Goal: Transaction & Acquisition: Book appointment/travel/reservation

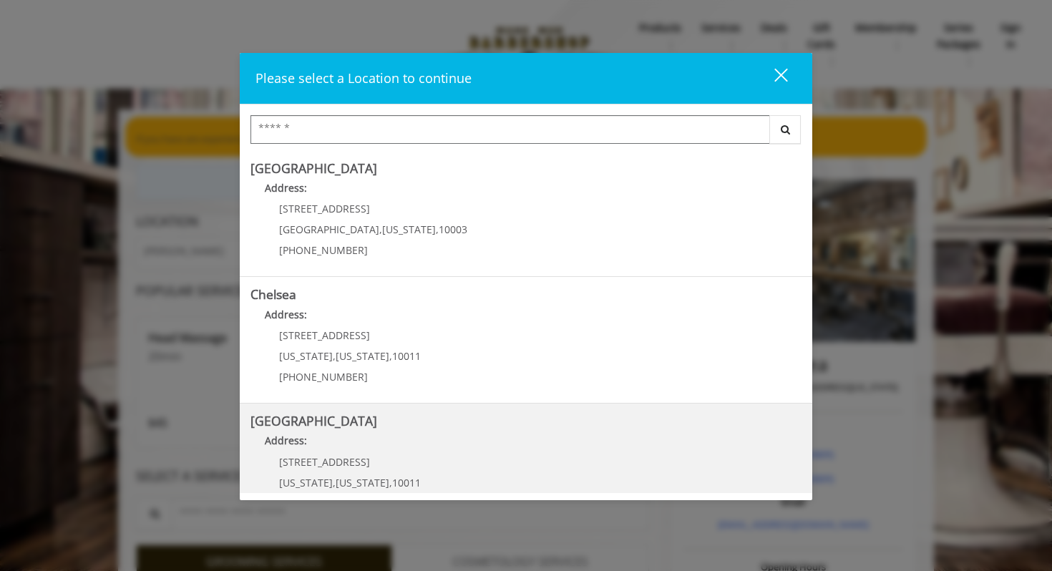
scroll to position [120, 0]
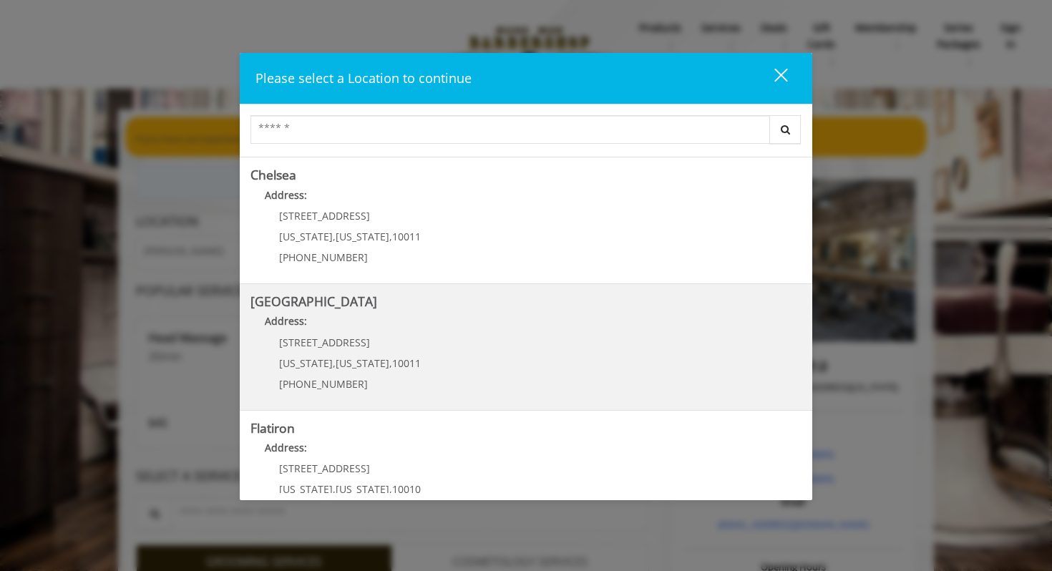
click at [400, 364] on span "10011" at bounding box center [406, 363] width 29 height 14
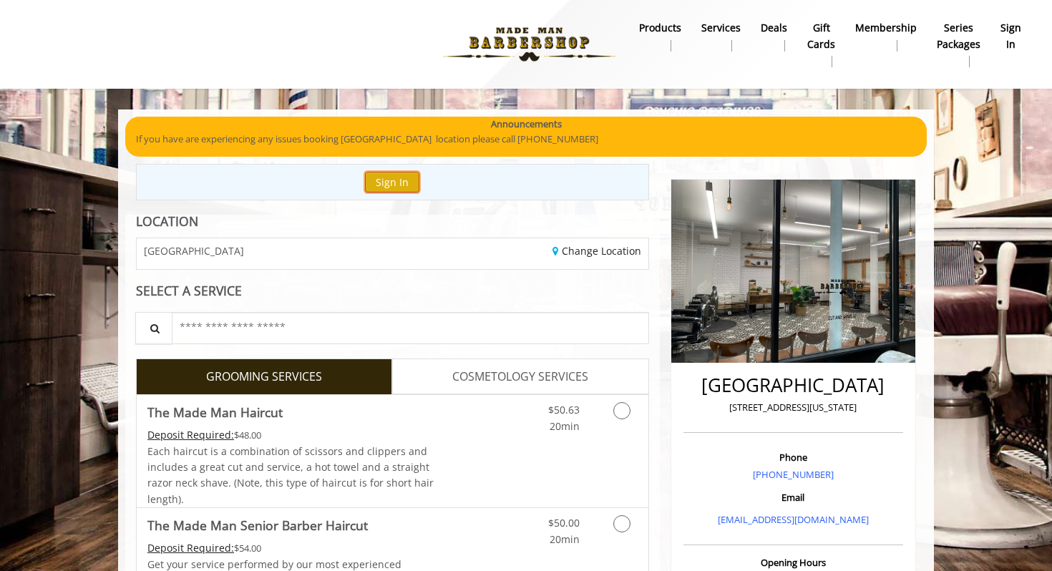
click at [406, 177] on button "Sign In" at bounding box center [392, 182] width 54 height 21
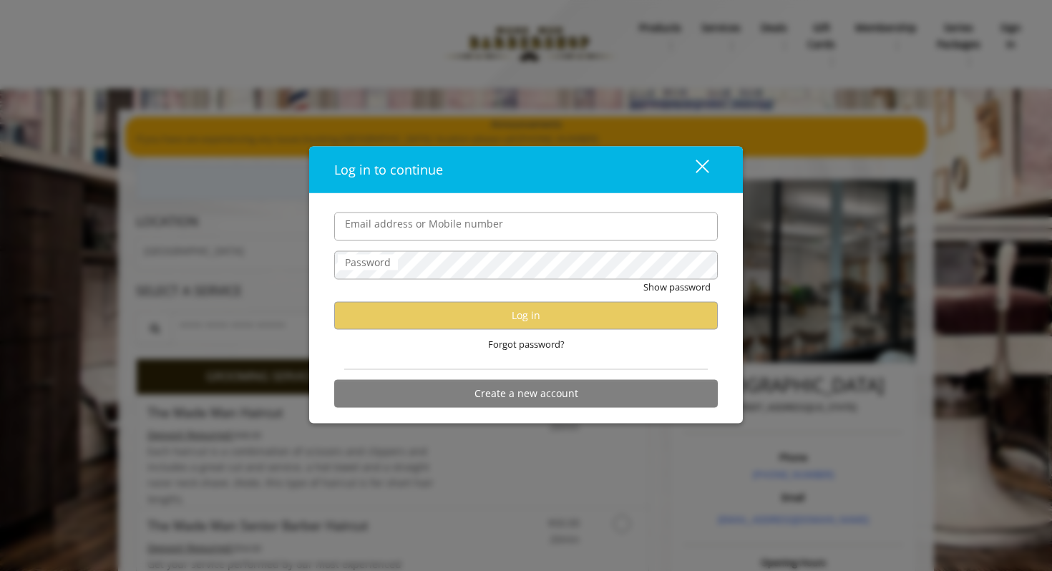
click at [419, 230] on input "Email address or Mobile number" at bounding box center [526, 226] width 384 height 29
click at [701, 235] on input "Email address or Mobile number" at bounding box center [526, 226] width 384 height 29
click at [638, 226] on input "Email address or Mobile number" at bounding box center [526, 226] width 384 height 29
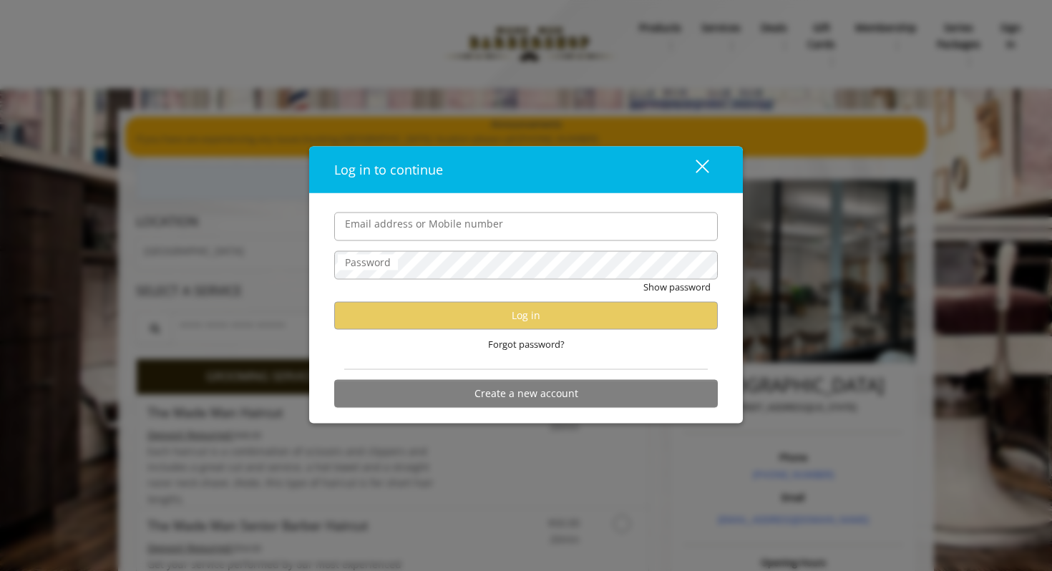
click at [165, 259] on div "Log in to continue close Email address or Mobile number Password Show password …" at bounding box center [526, 285] width 1052 height 571
click at [158, 262] on div "Log in to continue close Email address or Mobile number Password Show password …" at bounding box center [526, 285] width 1052 height 571
click at [707, 171] on div "close dialog" at bounding box center [703, 167] width 14 height 14
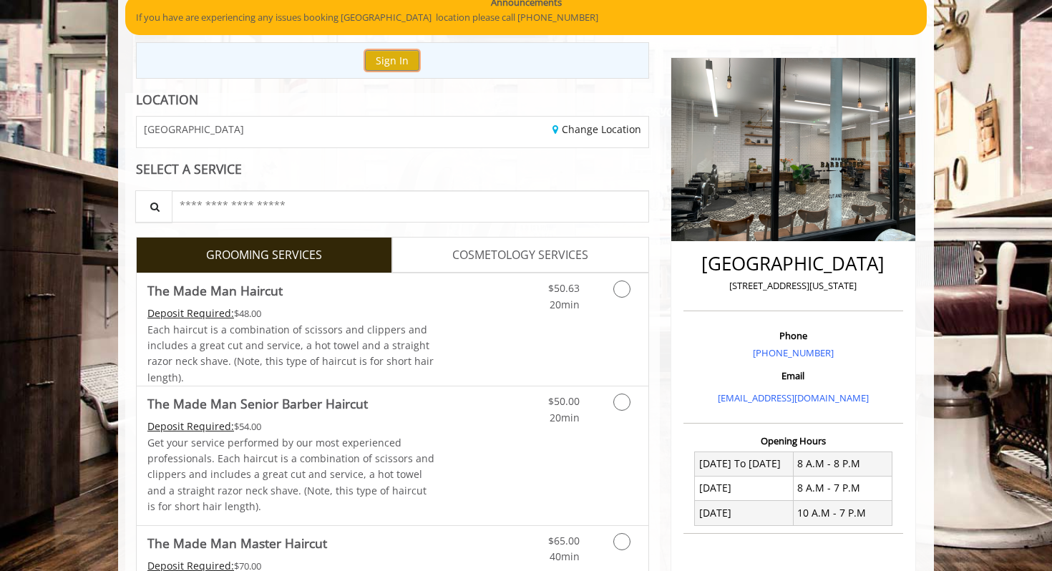
scroll to position [132, 0]
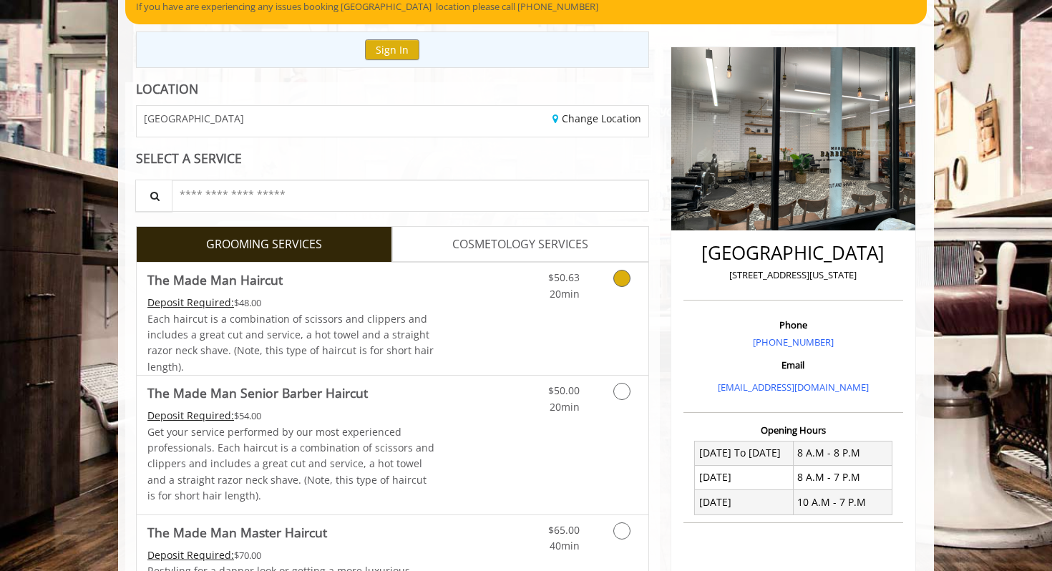
click at [464, 299] on link "Discounted Price" at bounding box center [477, 319] width 85 height 112
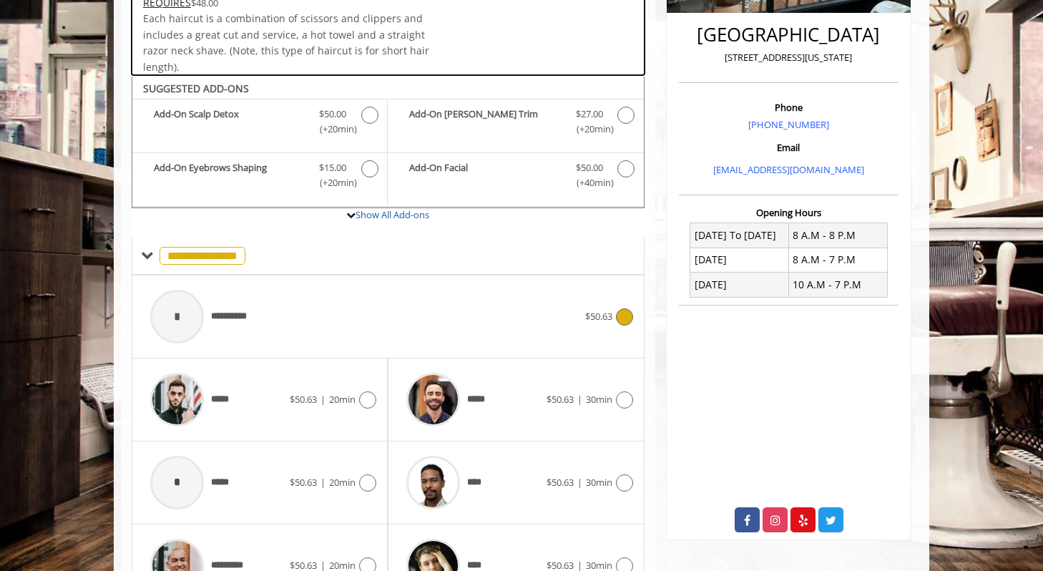
scroll to position [425, 0]
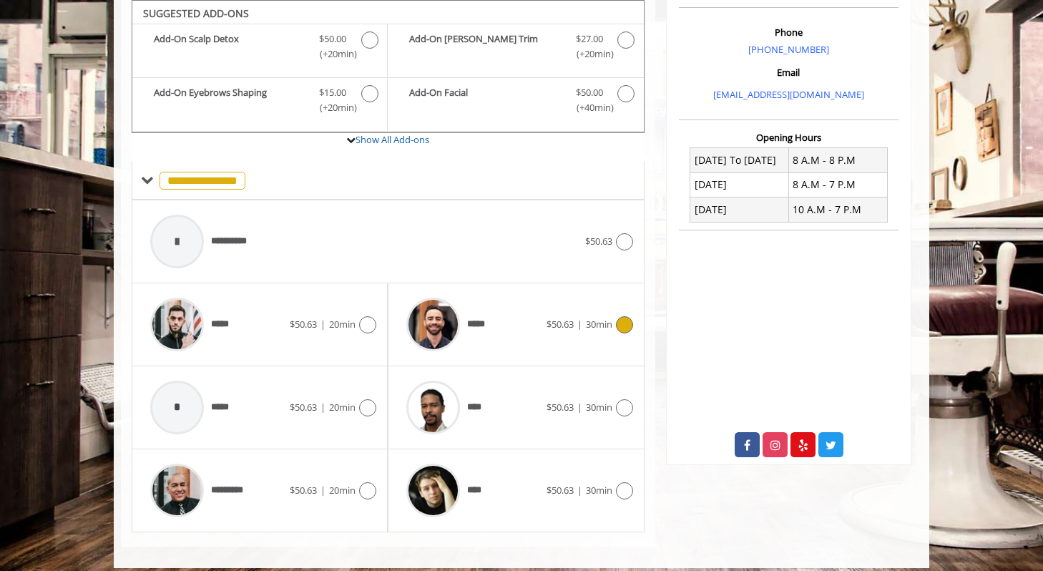
click at [503, 310] on div "*****" at bounding box center [472, 325] width 147 height 68
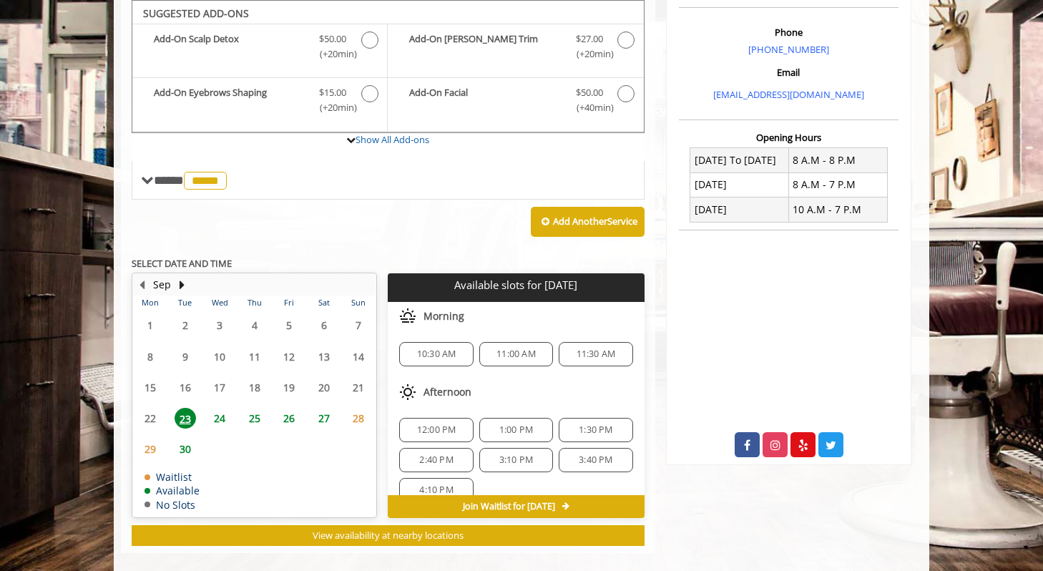
click at [220, 422] on span "24" at bounding box center [219, 418] width 21 height 21
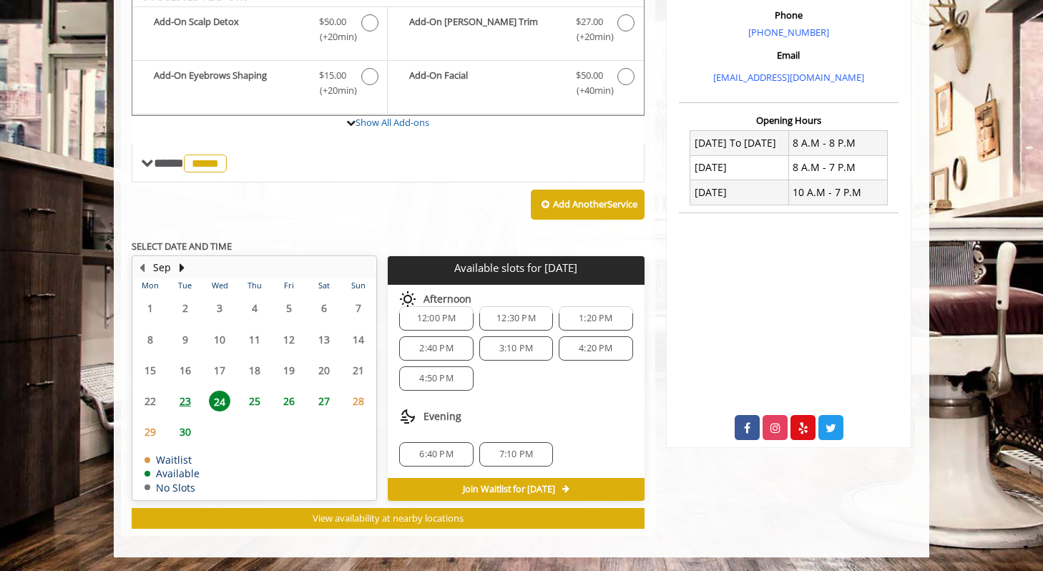
scroll to position [153, 0]
